Goal: Task Accomplishment & Management: Manage account settings

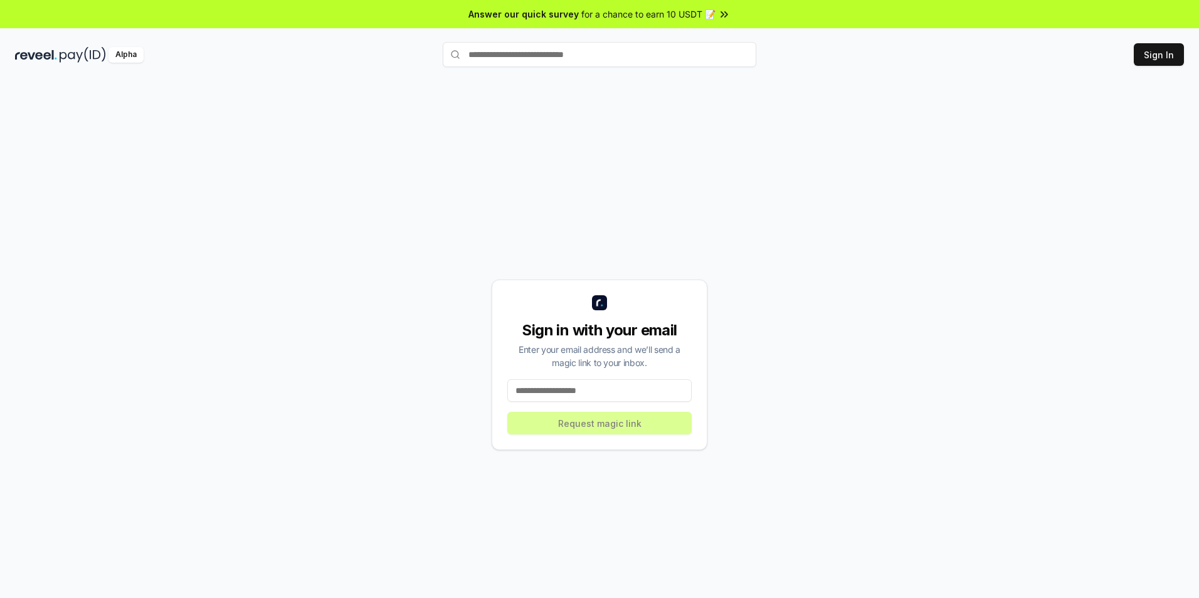
click at [586, 398] on input at bounding box center [599, 390] width 184 height 23
type input "**********"
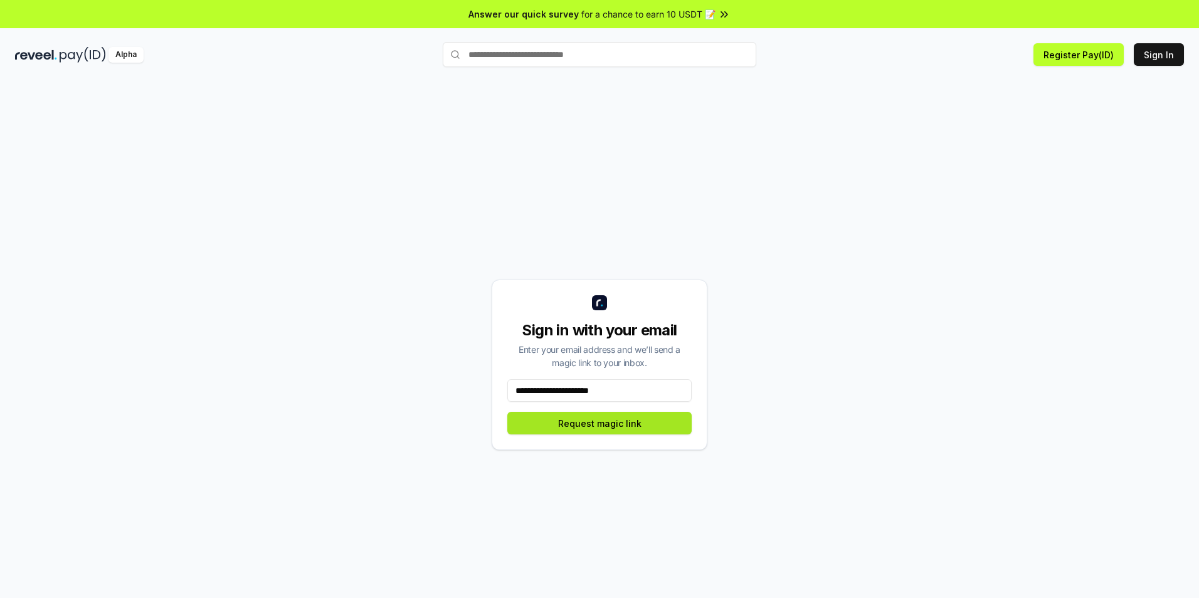
click at [591, 425] on button "Request magic link" at bounding box center [599, 423] width 184 height 23
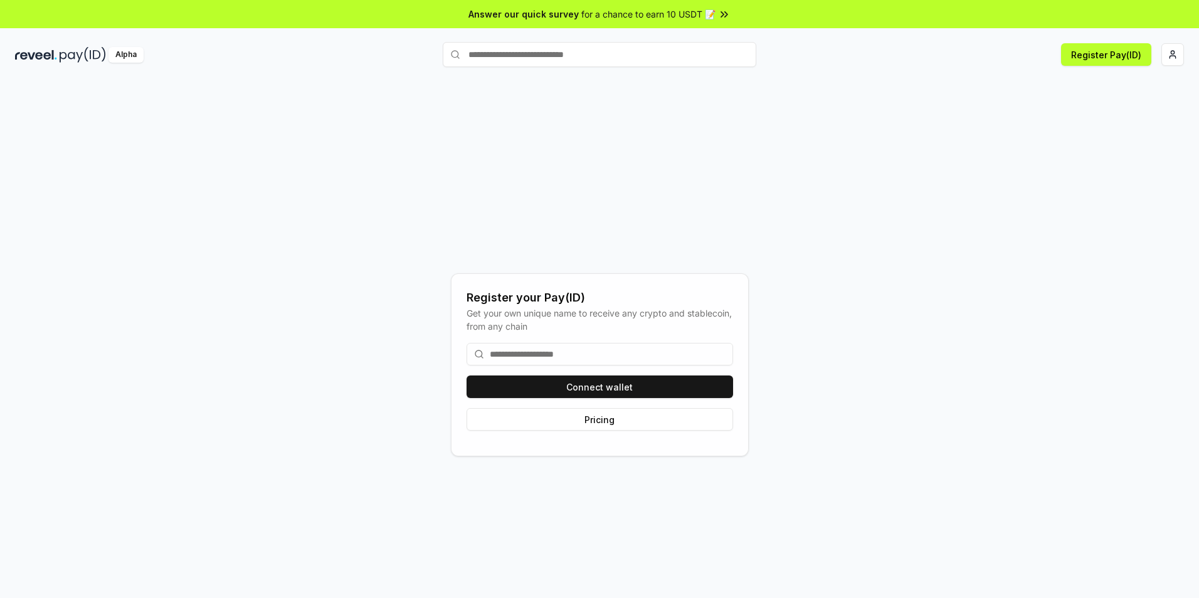
click at [564, 356] on input at bounding box center [600, 354] width 267 height 23
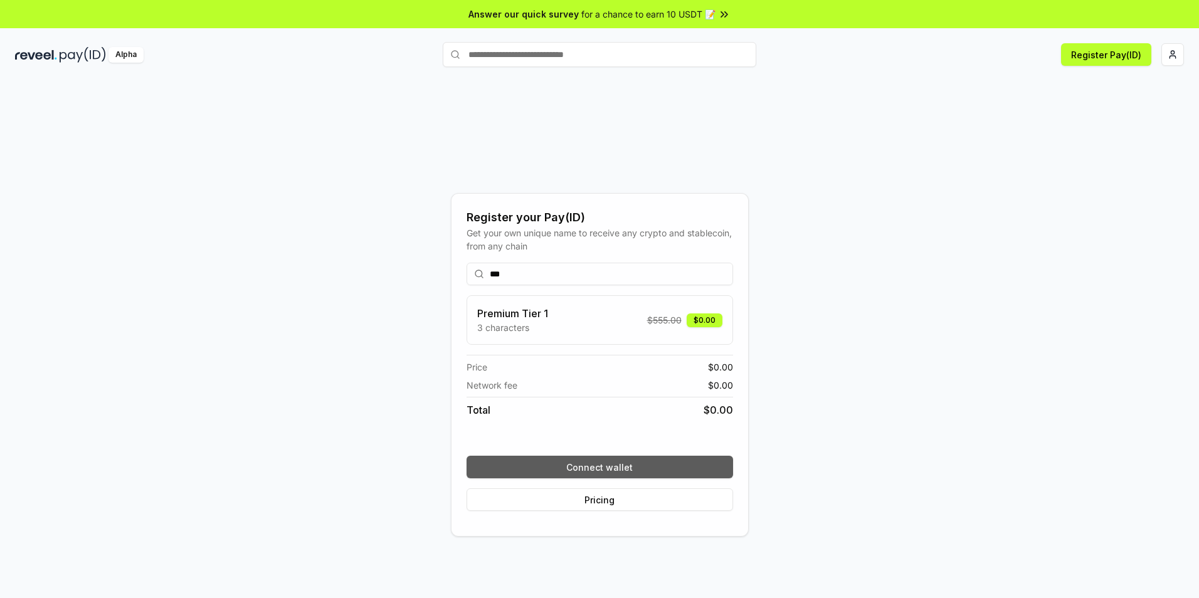
click at [601, 469] on button "Connect wallet" at bounding box center [600, 467] width 267 height 23
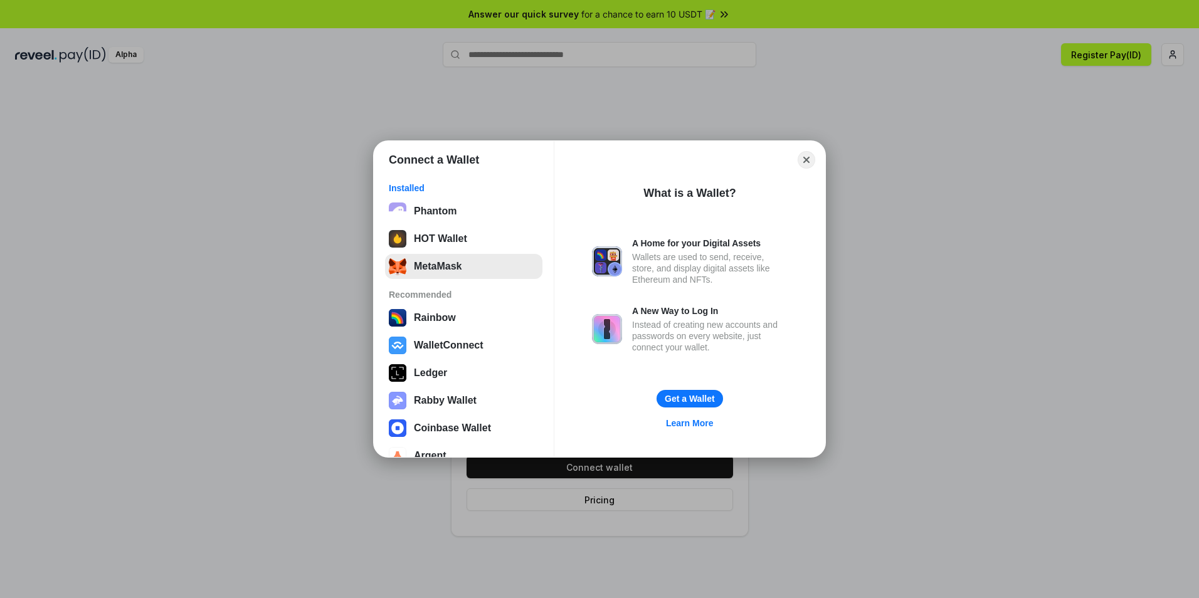
click at [450, 267] on button "MetaMask" at bounding box center [463, 266] width 157 height 25
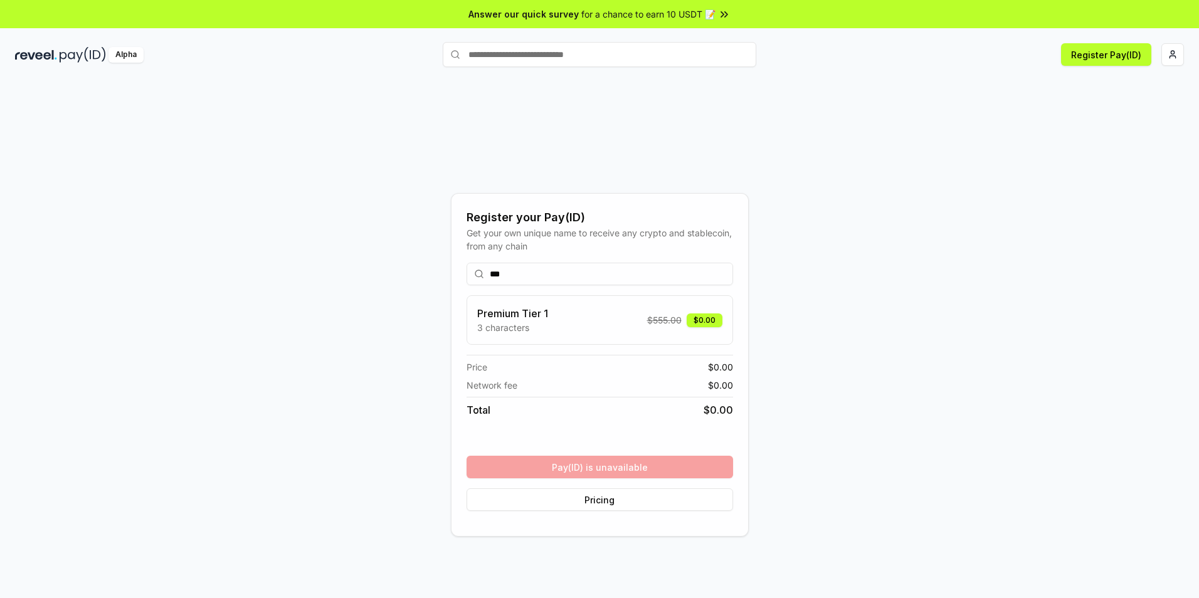
click at [640, 477] on div "*** Premium Tier 1 3 characters $ 555.00 $0.00 Price $ 0.00 Network fee $ 0.00 …" at bounding box center [600, 387] width 267 height 268
click at [530, 279] on input "***" at bounding box center [600, 274] width 267 height 23
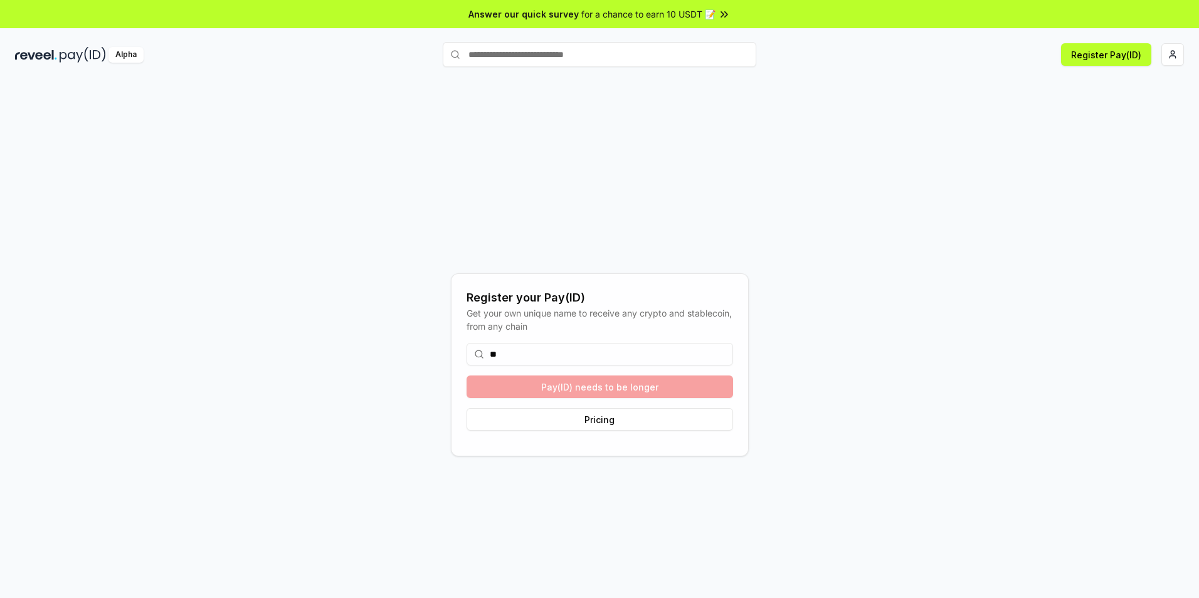
type input "*"
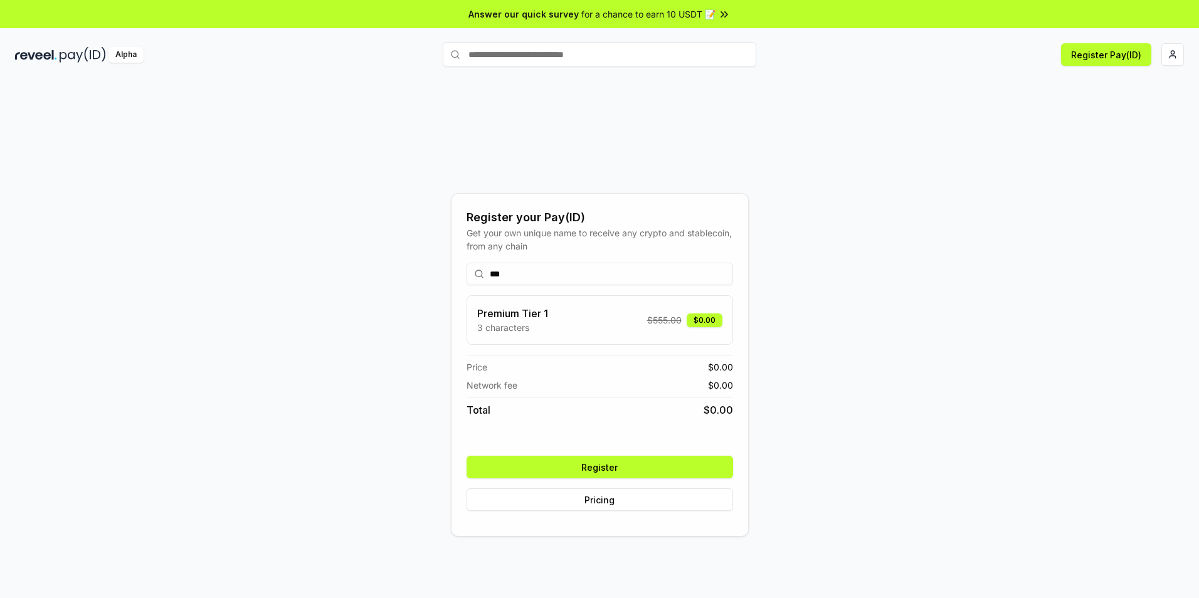
type input "***"
click at [610, 470] on button "Register" at bounding box center [600, 467] width 267 height 23
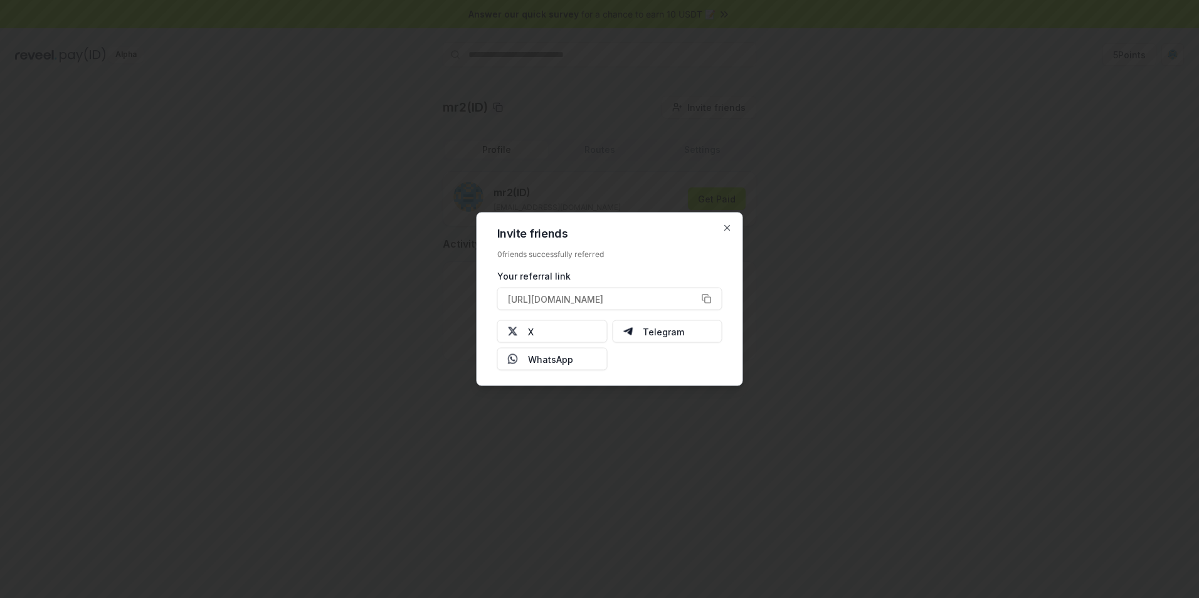
click at [815, 287] on div at bounding box center [599, 299] width 1199 height 598
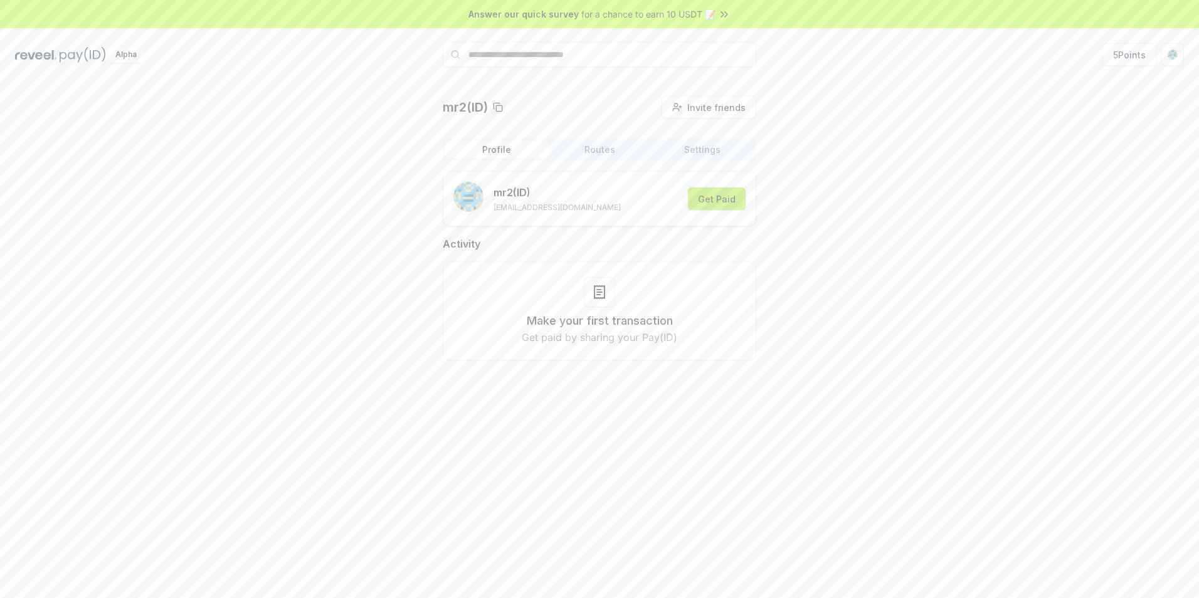
click at [720, 198] on button "Get Paid" at bounding box center [717, 198] width 58 height 23
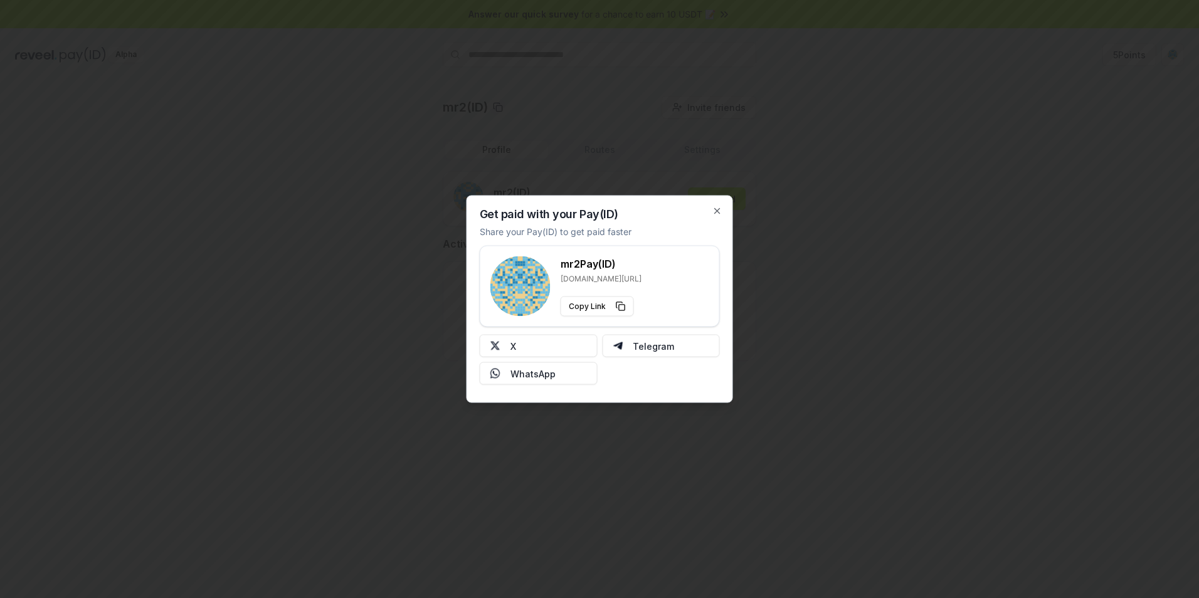
click at [541, 456] on div at bounding box center [599, 299] width 1199 height 598
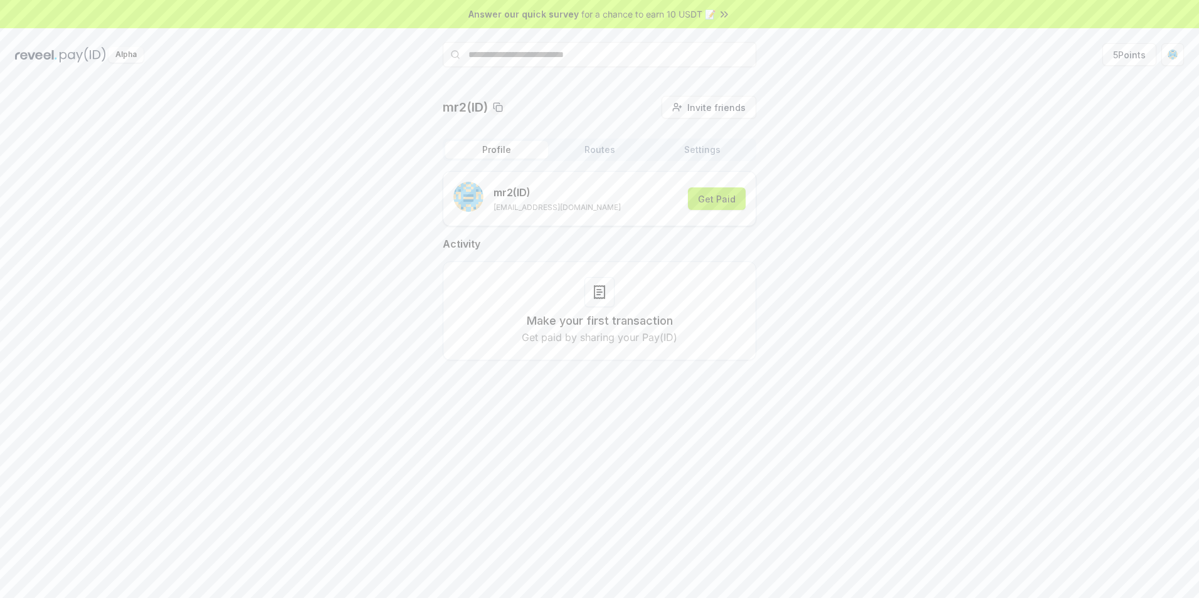
click at [726, 194] on button "Get Paid" at bounding box center [717, 198] width 58 height 23
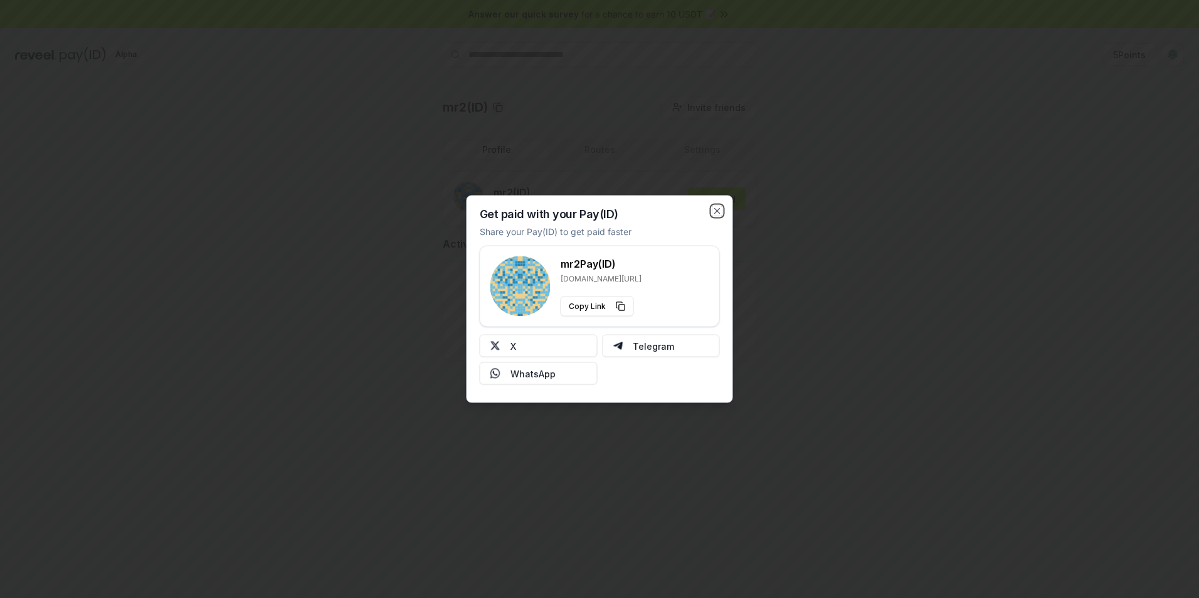
click at [721, 212] on icon "button" at bounding box center [717, 211] width 10 height 10
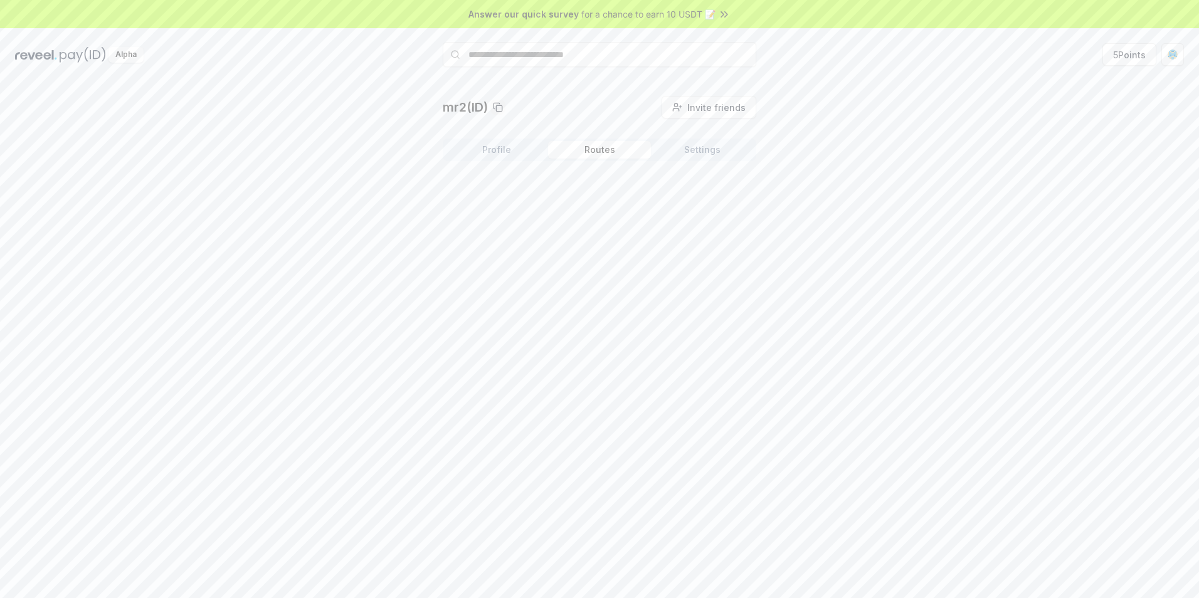
click at [607, 142] on button "Routes" at bounding box center [599, 150] width 103 height 18
click at [502, 144] on button "Profile" at bounding box center [496, 150] width 103 height 18
click at [1122, 49] on button "5 Points" at bounding box center [1129, 54] width 54 height 23
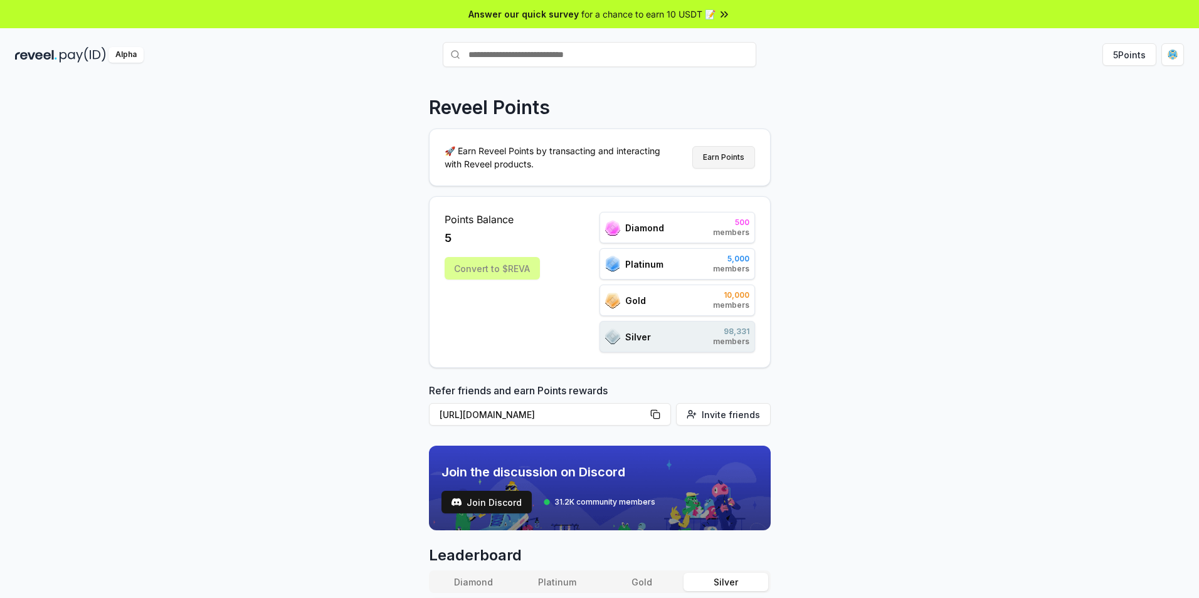
click at [721, 152] on button "Earn Points" at bounding box center [723, 157] width 63 height 23
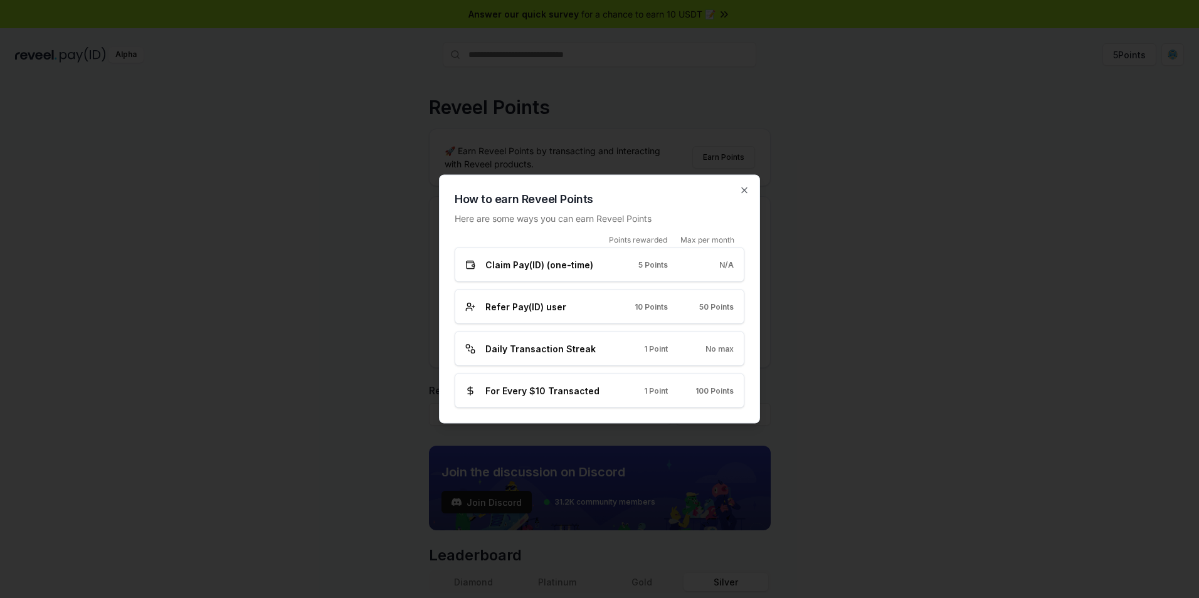
click at [728, 310] on span "50 Points" at bounding box center [716, 307] width 34 height 10
click at [520, 344] on span "Daily Transaction Streak" at bounding box center [540, 348] width 110 height 13
click at [654, 388] on span "1 Point" at bounding box center [656, 391] width 24 height 10
click at [714, 396] on div "For Every $10 Transacted 1 Point 100 Points" at bounding box center [599, 390] width 268 height 13
drag, startPoint x: 714, startPoint y: 396, endPoint x: 867, endPoint y: 314, distance: 173.9
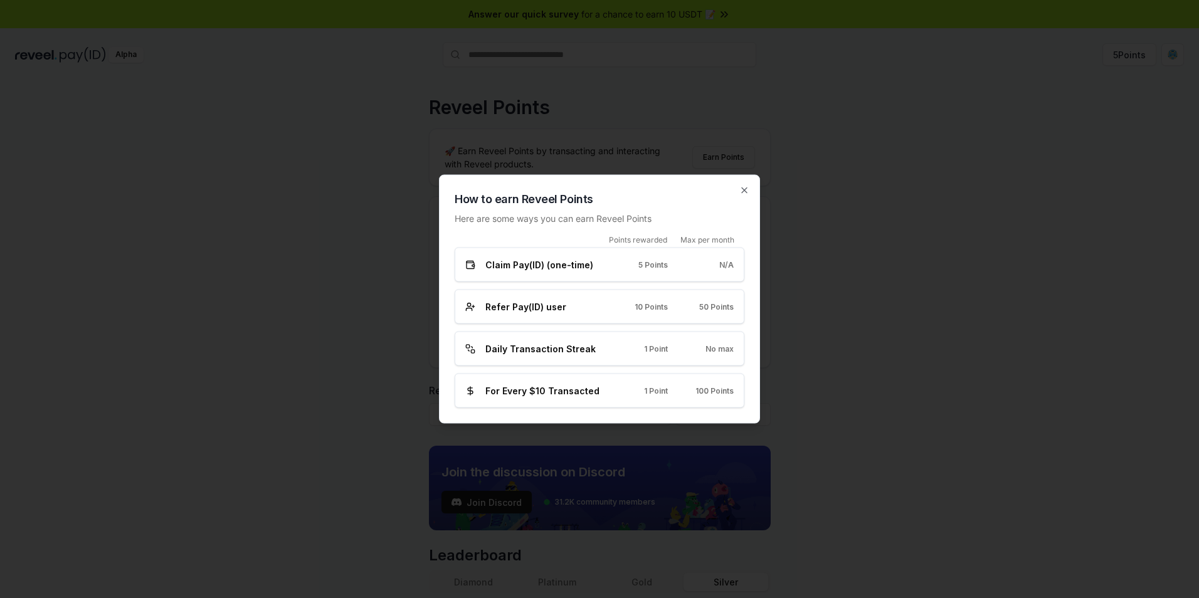
click at [867, 314] on div at bounding box center [599, 299] width 1199 height 598
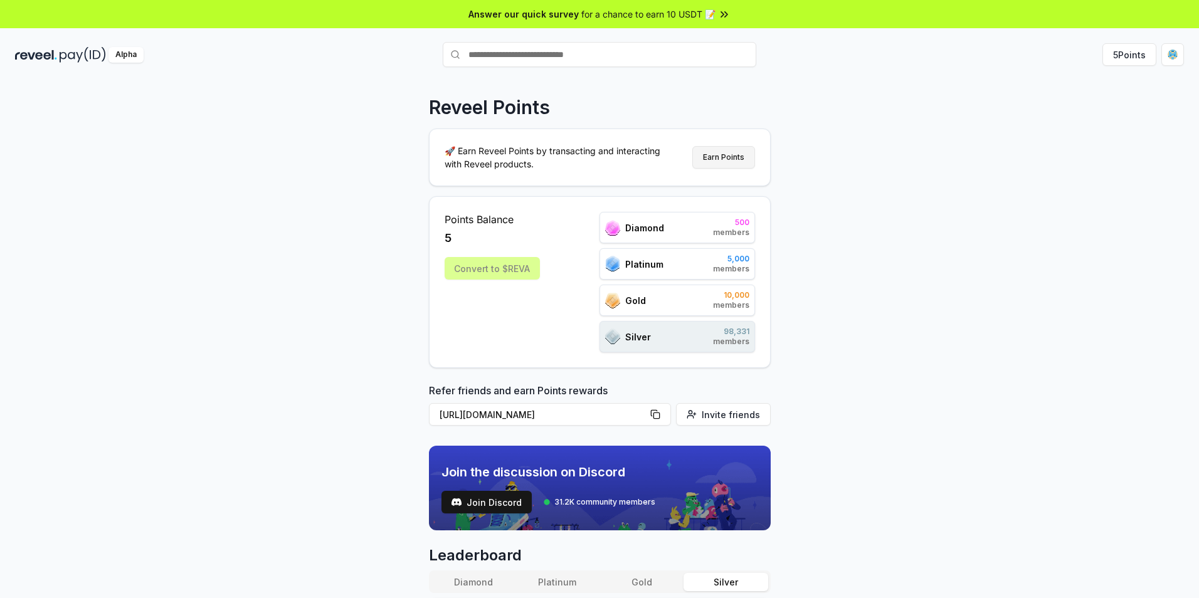
click at [720, 155] on button "Earn Points" at bounding box center [723, 157] width 63 height 23
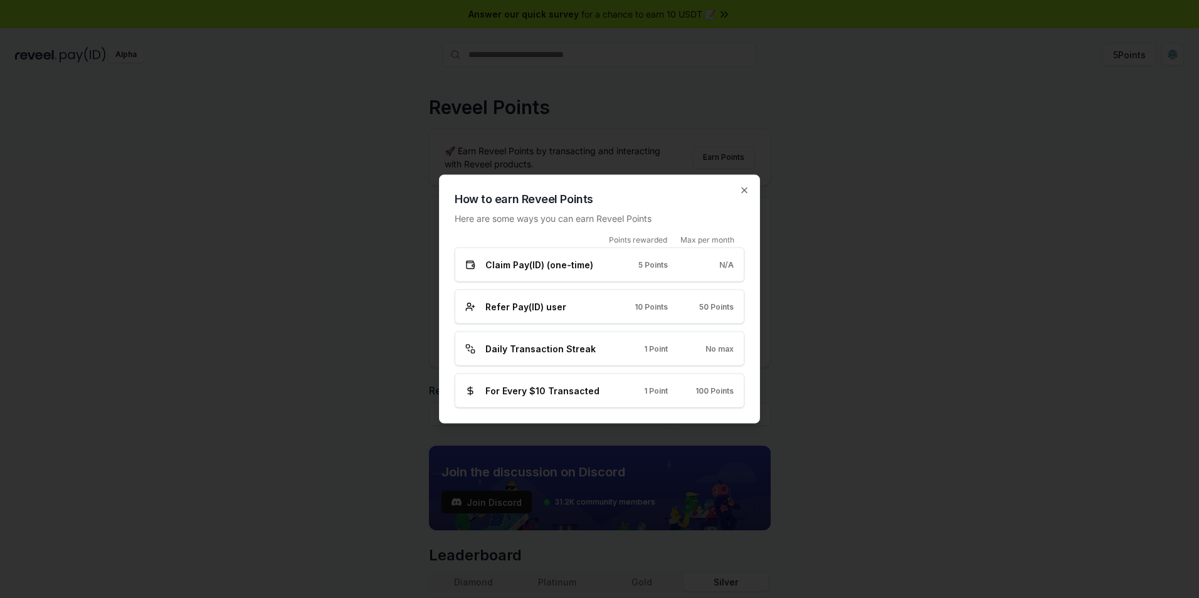
click at [520, 309] on span "Refer Pay(ID) user" at bounding box center [525, 306] width 81 height 13
click at [842, 236] on div at bounding box center [599, 299] width 1199 height 598
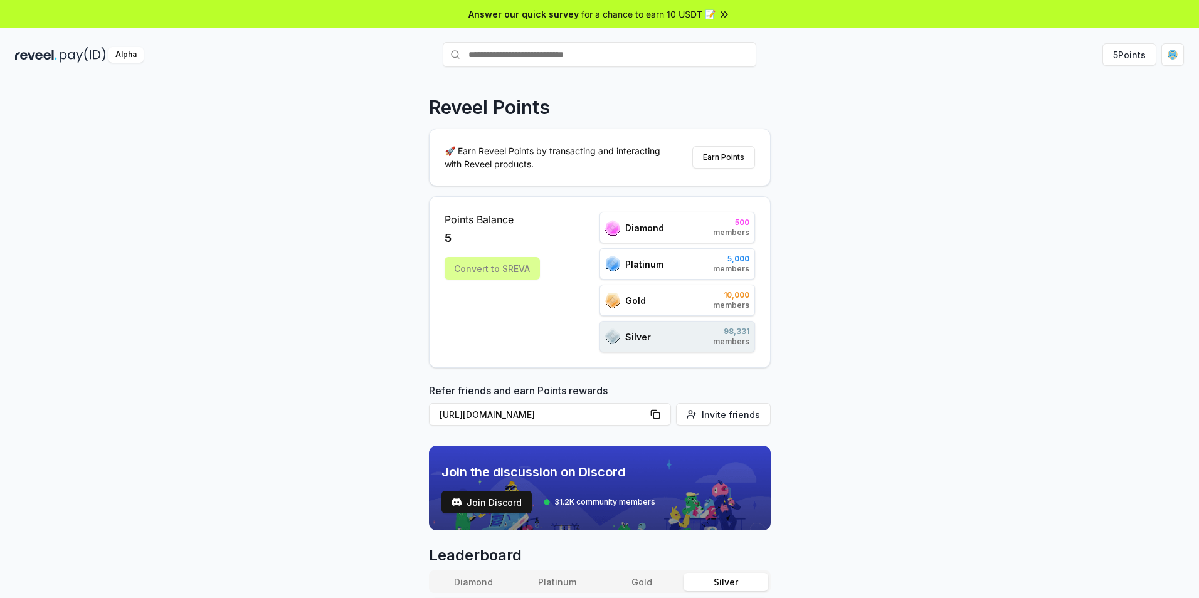
click at [453, 241] on div "5" at bounding box center [492, 239] width 95 height 18
click at [726, 156] on button "Earn Points" at bounding box center [723, 157] width 63 height 23
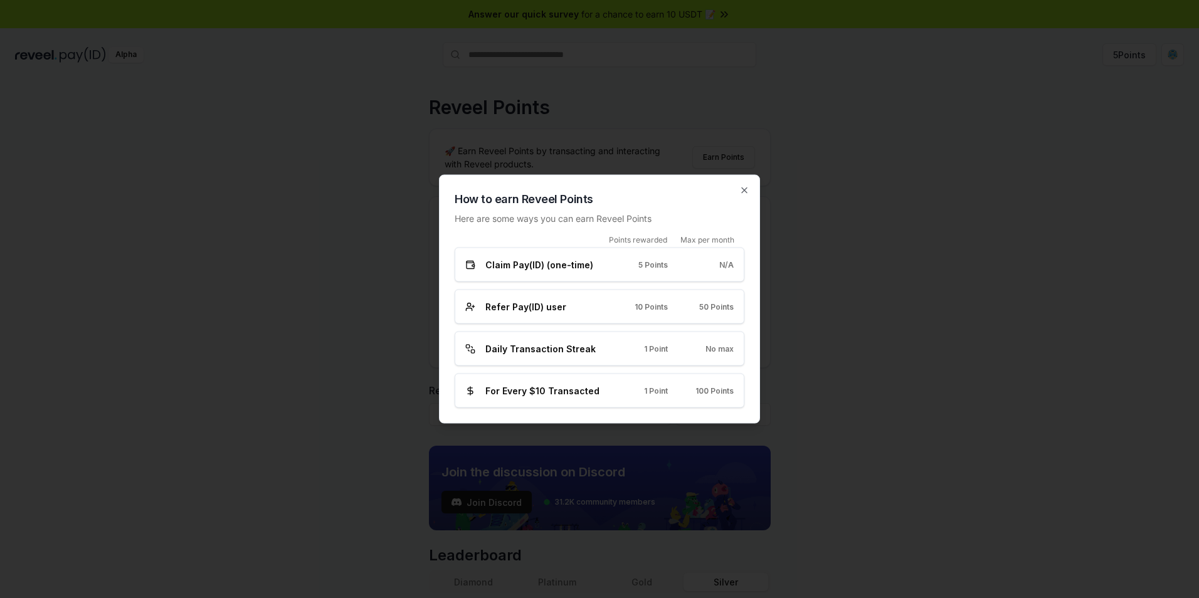
click at [492, 268] on span "Claim Pay(ID) (one-time)" at bounding box center [539, 264] width 108 height 13
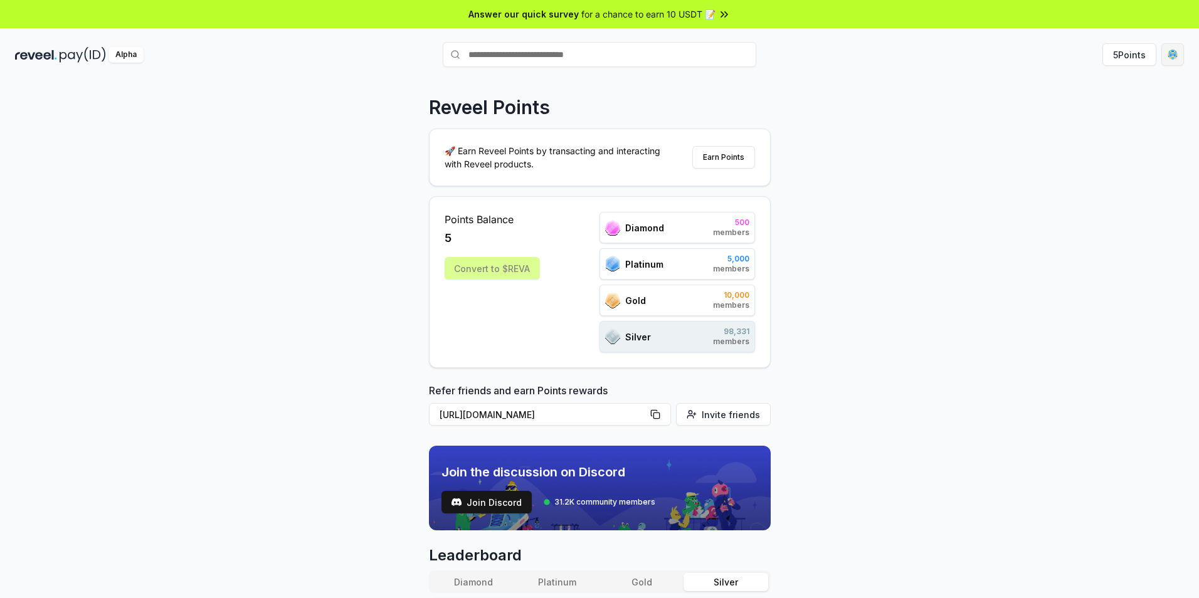
click at [1180, 48] on html "Answer our quick survey for a chance to earn 10 USDT 📝 Alpha 5 Points Reveel Po…" at bounding box center [599, 299] width 1199 height 598
click at [909, 103] on html "Answer our quick survey for a chance to earn 10 USDT 📝 Alpha 5 Points Reveel Po…" at bounding box center [599, 299] width 1199 height 598
click at [1120, 56] on button "5 Points" at bounding box center [1129, 54] width 54 height 23
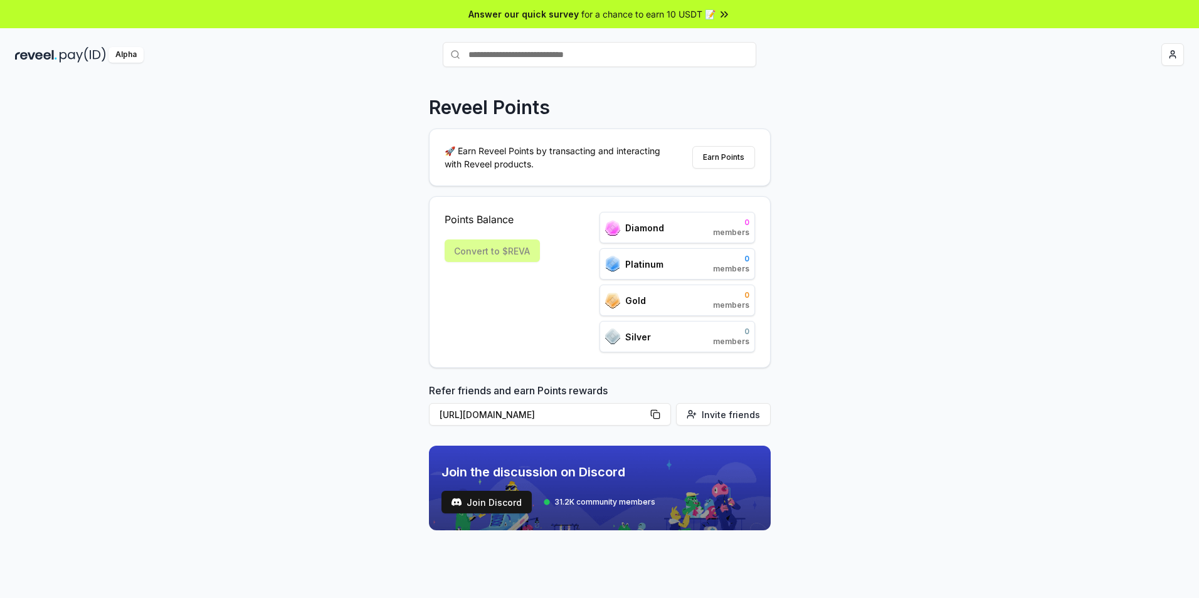
click at [727, 156] on button "Earn Points" at bounding box center [723, 157] width 63 height 23
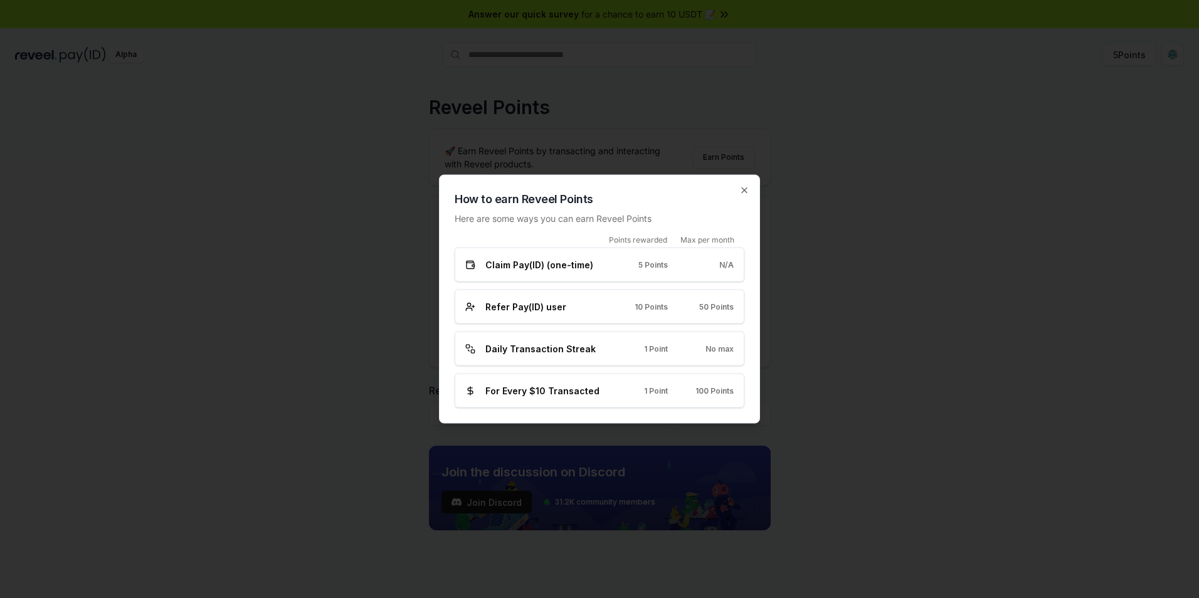
click at [488, 312] on span "Refer Pay(ID) user" at bounding box center [525, 306] width 81 height 13
click at [470, 305] on circle at bounding box center [468, 304] width 3 height 3
click at [469, 305] on icon at bounding box center [470, 307] width 10 height 10
drag, startPoint x: 469, startPoint y: 305, endPoint x: 332, endPoint y: 272, distance: 141.3
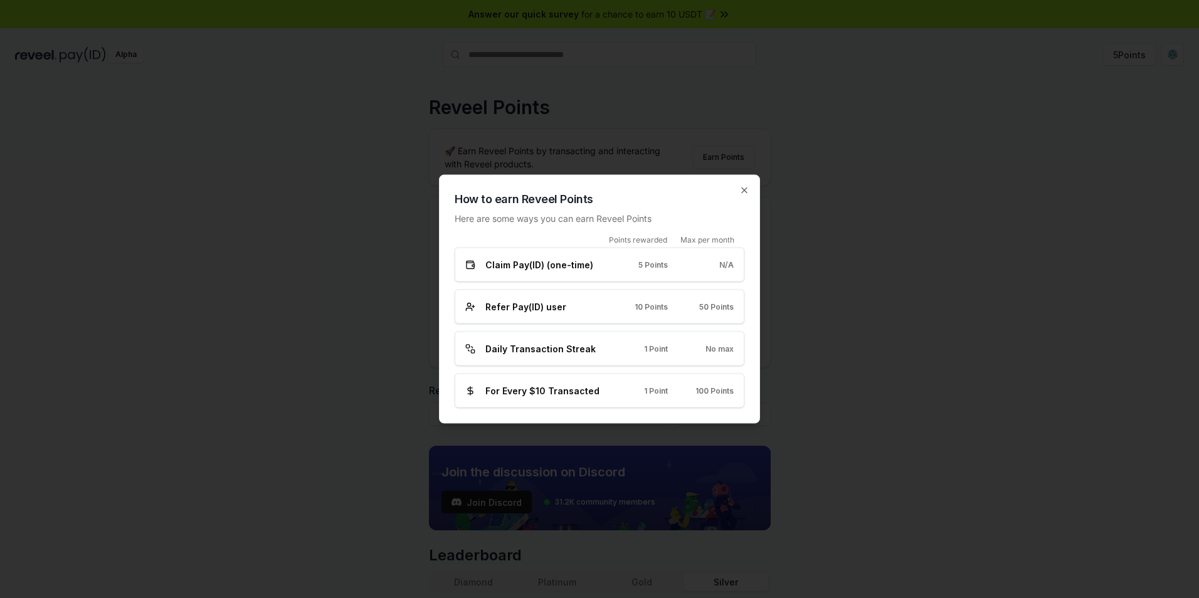
click at [332, 273] on div at bounding box center [599, 299] width 1199 height 598
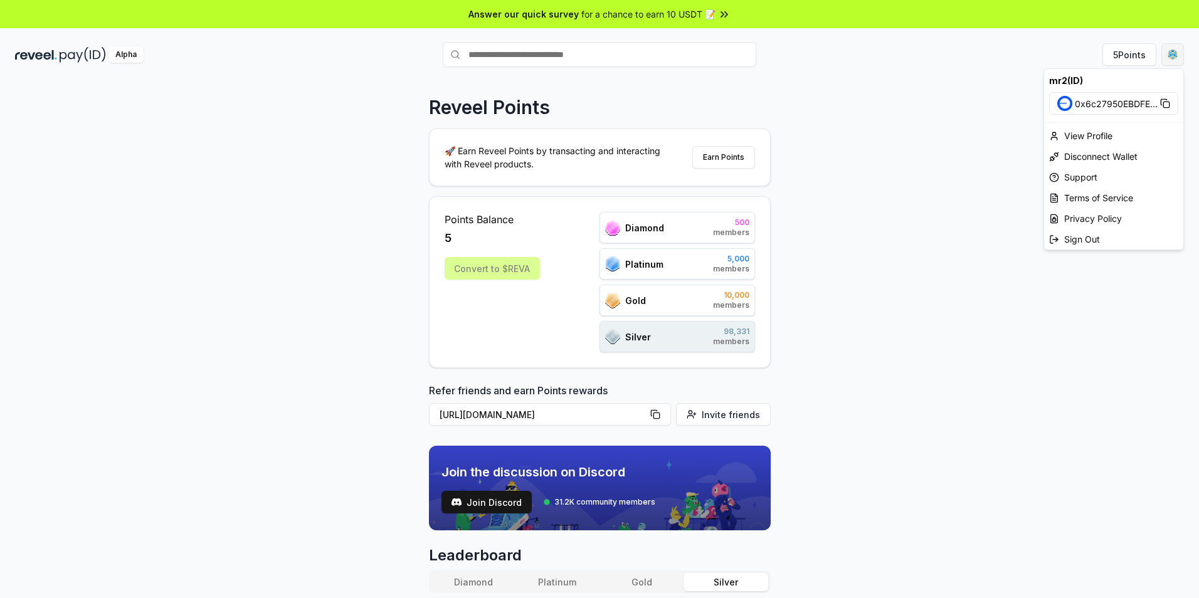
click at [1178, 50] on html "Answer our quick survey for a chance to earn 10 USDT 📝 Alpha 5 Points Reveel Po…" at bounding box center [599, 299] width 1199 height 598
click at [1097, 102] on span "0x6c27950EBDFE ..." at bounding box center [1116, 103] width 83 height 13
click at [1100, 132] on div "View Profile" at bounding box center [1113, 135] width 139 height 21
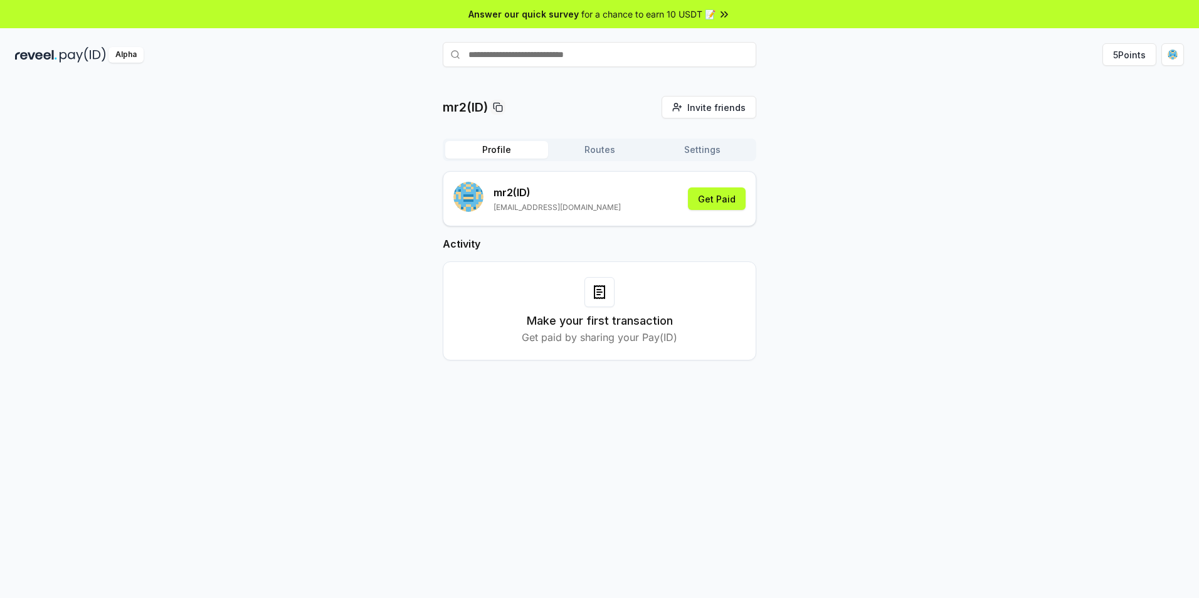
click at [606, 150] on button "Routes" at bounding box center [599, 150] width 103 height 18
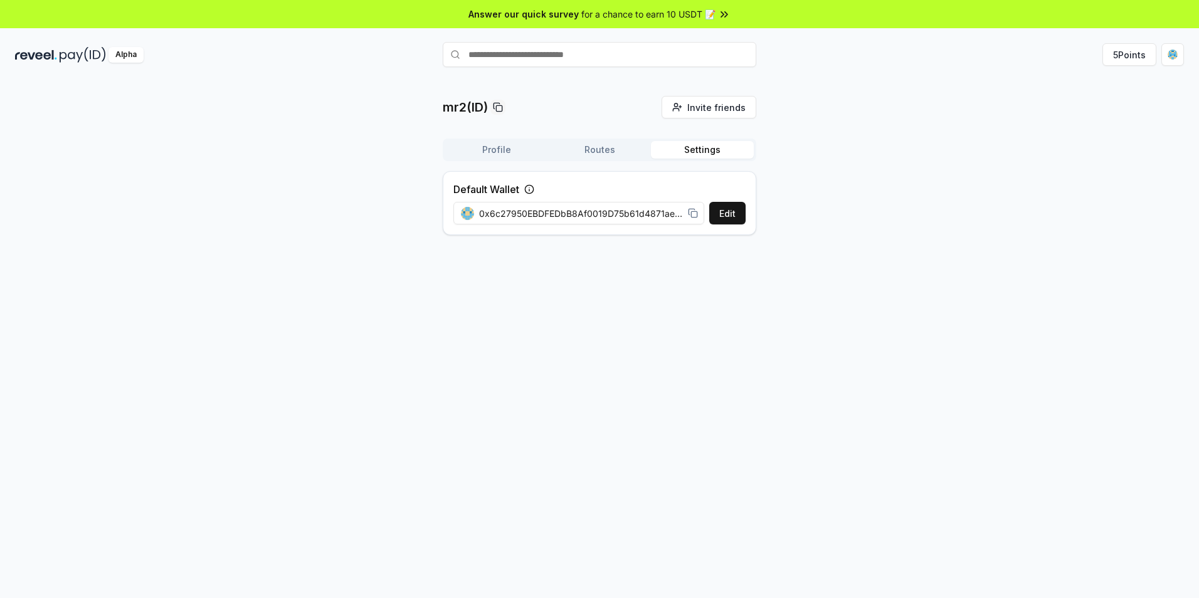
click at [713, 149] on button "Settings" at bounding box center [702, 150] width 103 height 18
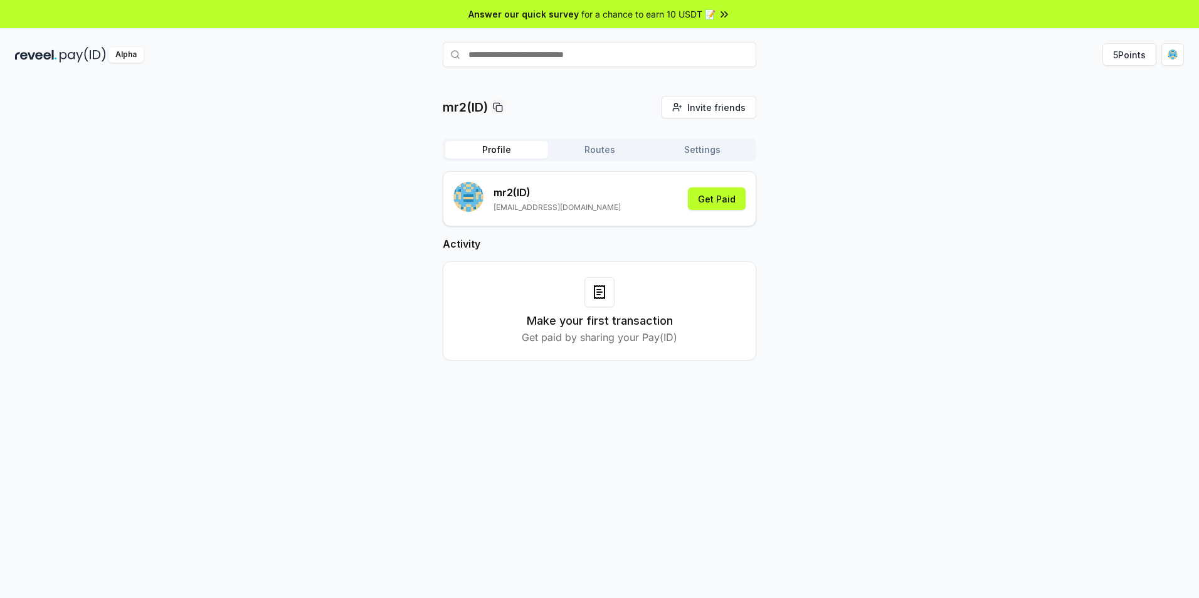
click at [500, 149] on button "Profile" at bounding box center [496, 150] width 103 height 18
click at [477, 111] on p "mr2(ID)" at bounding box center [465, 107] width 45 height 18
click at [1154, 128] on div "mr2(ID) Invite friends Invite Profile Routes Settings mr2 (ID) [EMAIL_ADDRESS][…" at bounding box center [599, 238] width 1169 height 285
click at [858, 121] on div "mr2(ID) Invite friends Invite Profile Routes Settings mr2 (ID) [EMAIL_ADDRESS][…" at bounding box center [599, 238] width 1169 height 285
